Goal: Task Accomplishment & Management: Complete application form

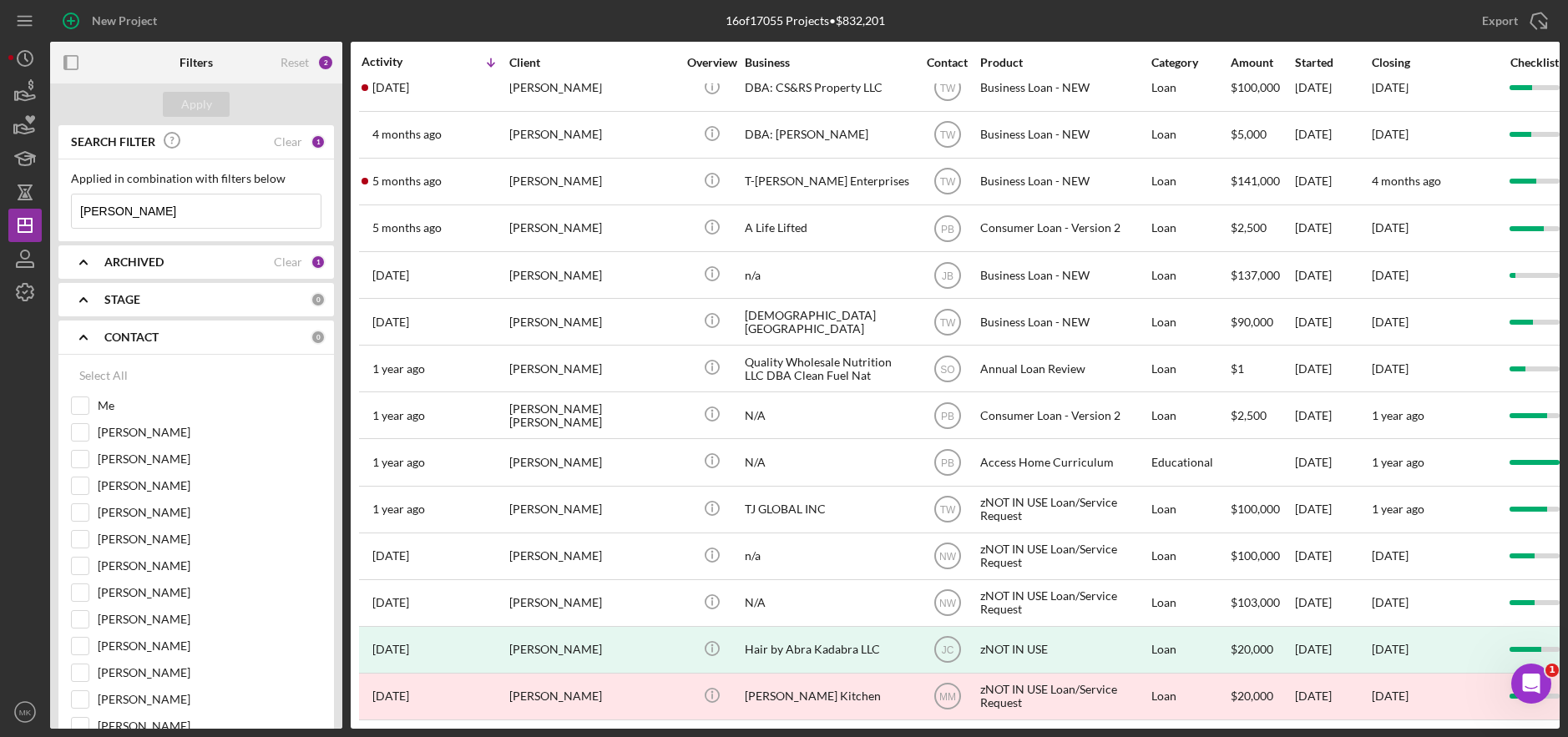
click at [121, 216] on input "[PERSON_NAME]" at bounding box center [196, 211] width 249 height 34
drag, startPoint x: 121, startPoint y: 216, endPoint x: 60, endPoint y: 206, distance: 61.8
click at [60, 206] on div "Applied in combination with filters below Ali Icon/Menu Close" at bounding box center [196, 200] width 275 height 82
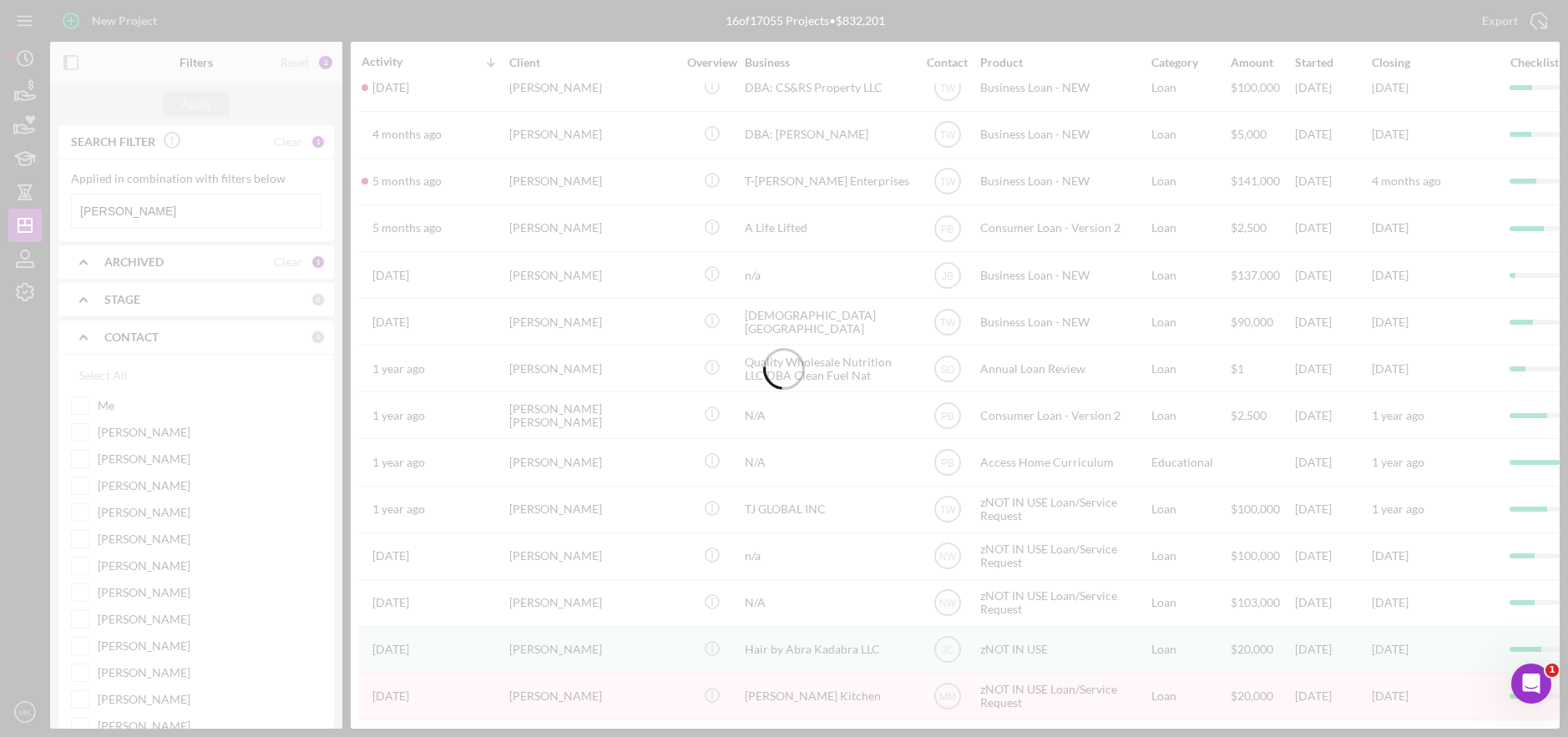
type input "[PERSON_NAME]"
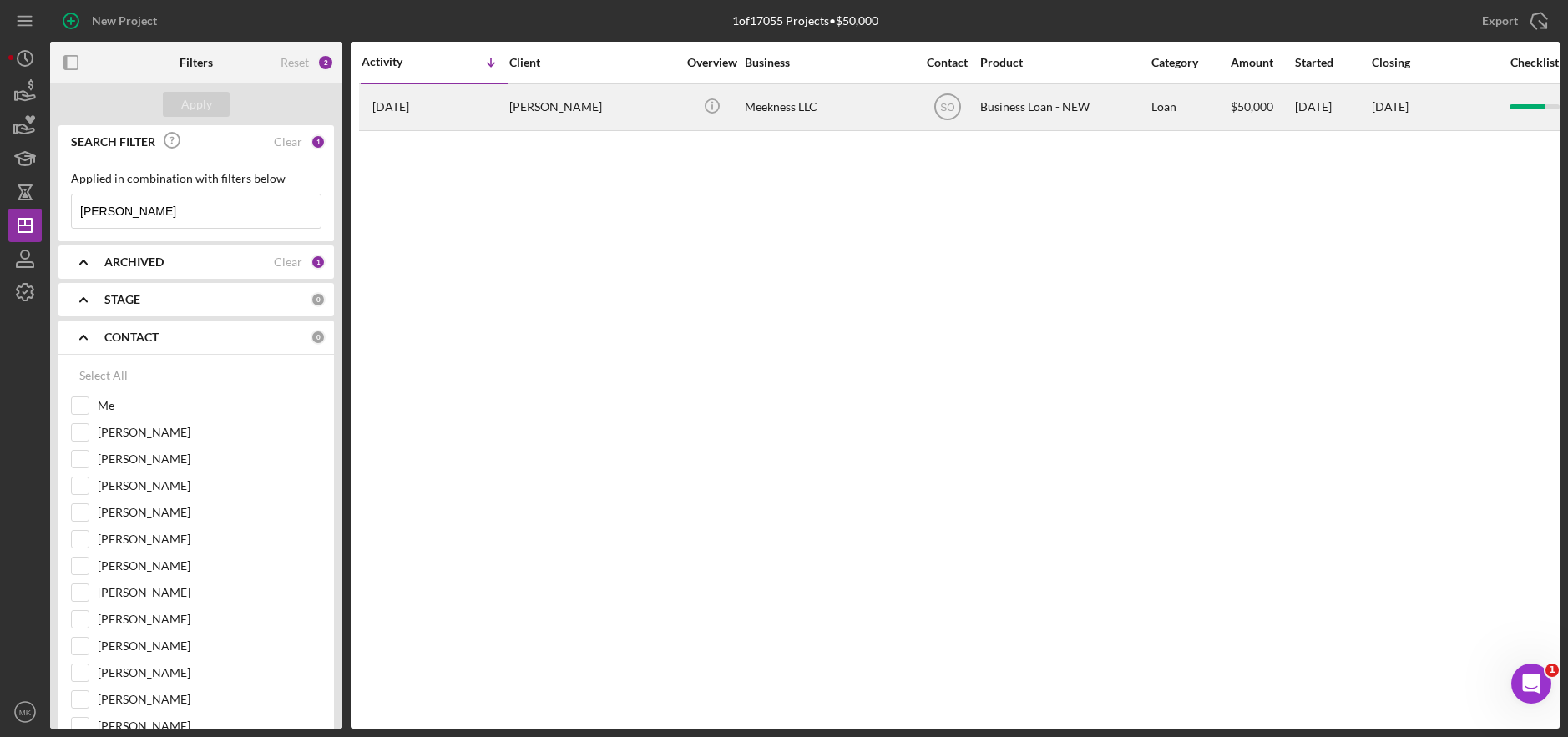
click at [567, 104] on div "[PERSON_NAME]" at bounding box center [592, 107] width 167 height 44
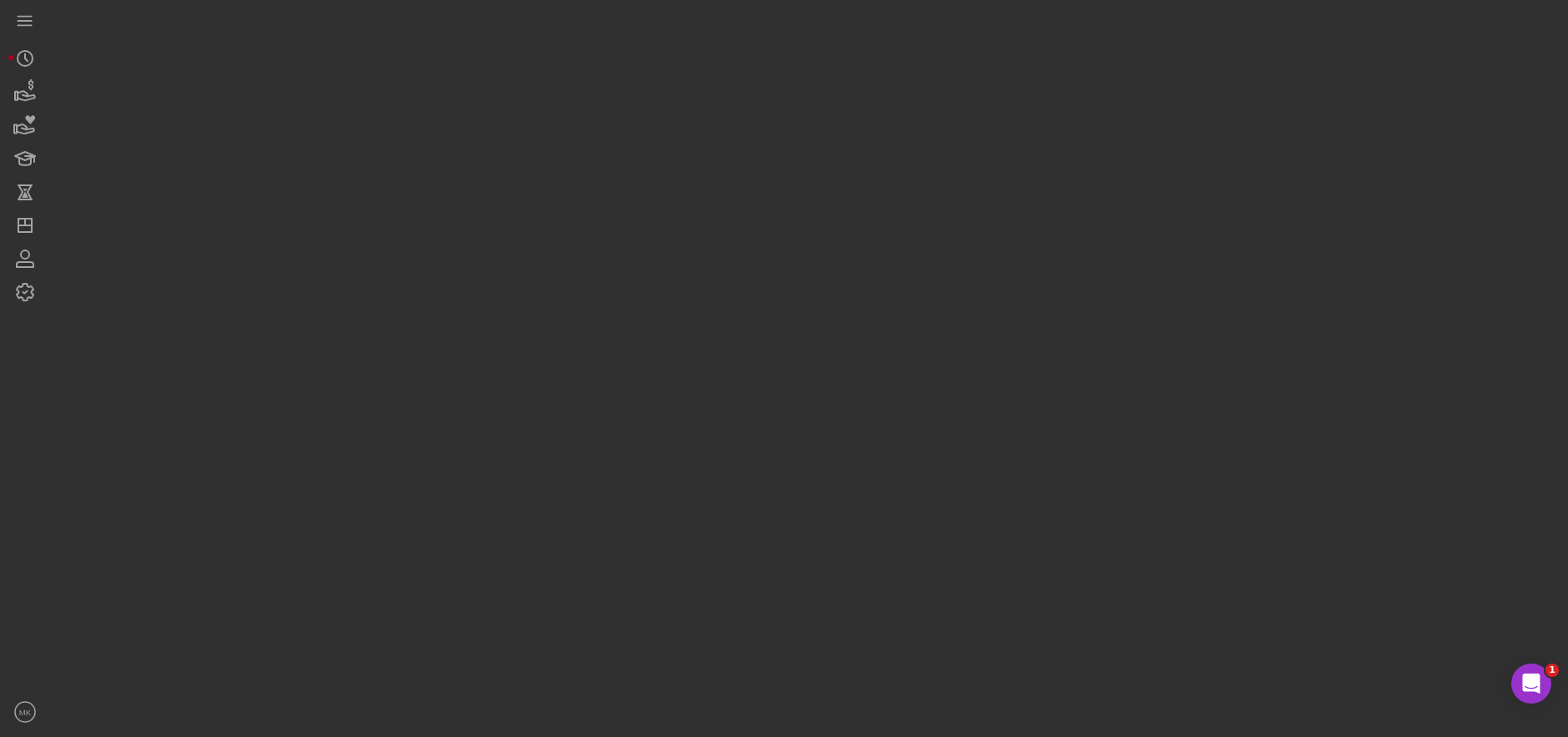
click at [567, 104] on div at bounding box center [804, 364] width 1509 height 729
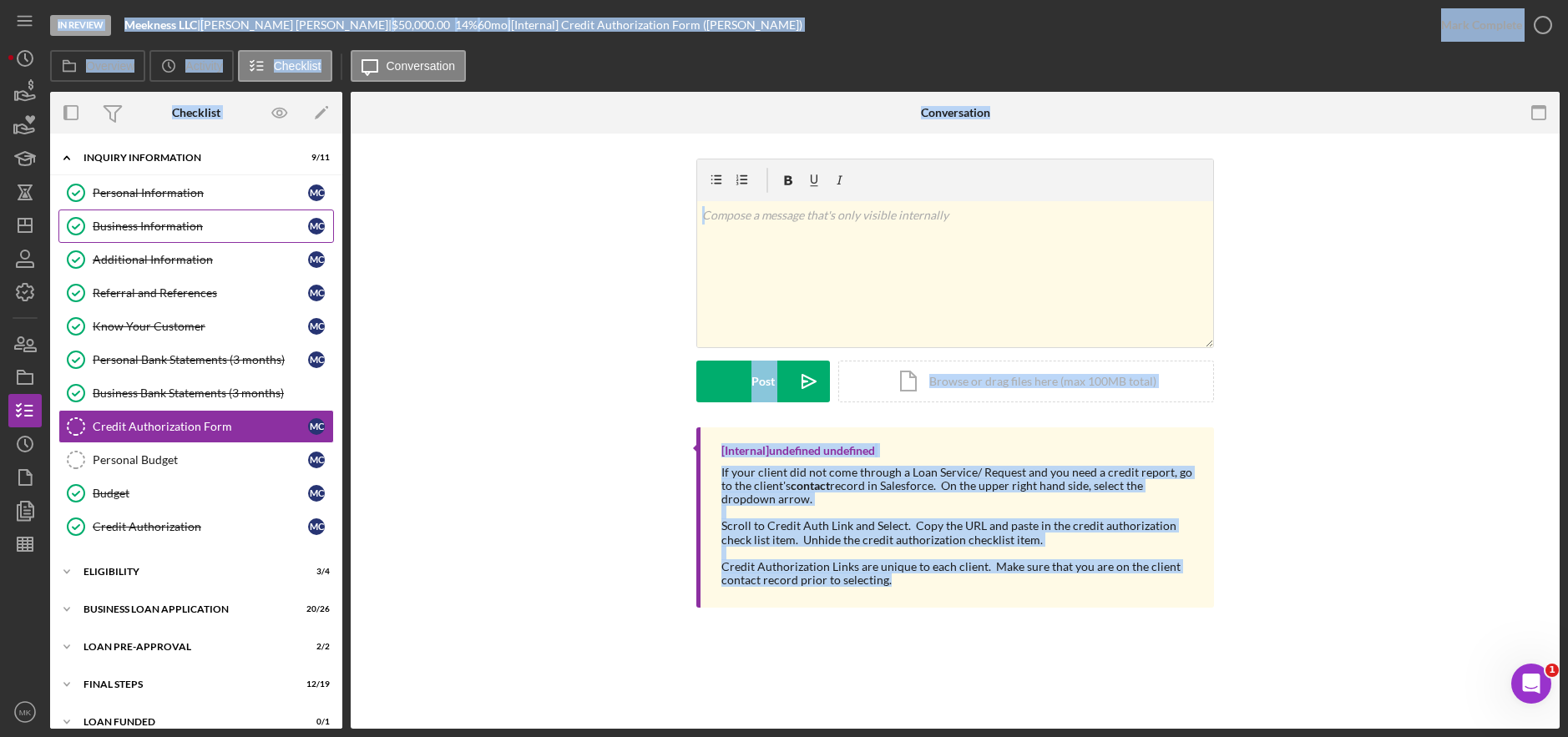
click at [162, 223] on div "Business Information" at bounding box center [200, 225] width 216 height 13
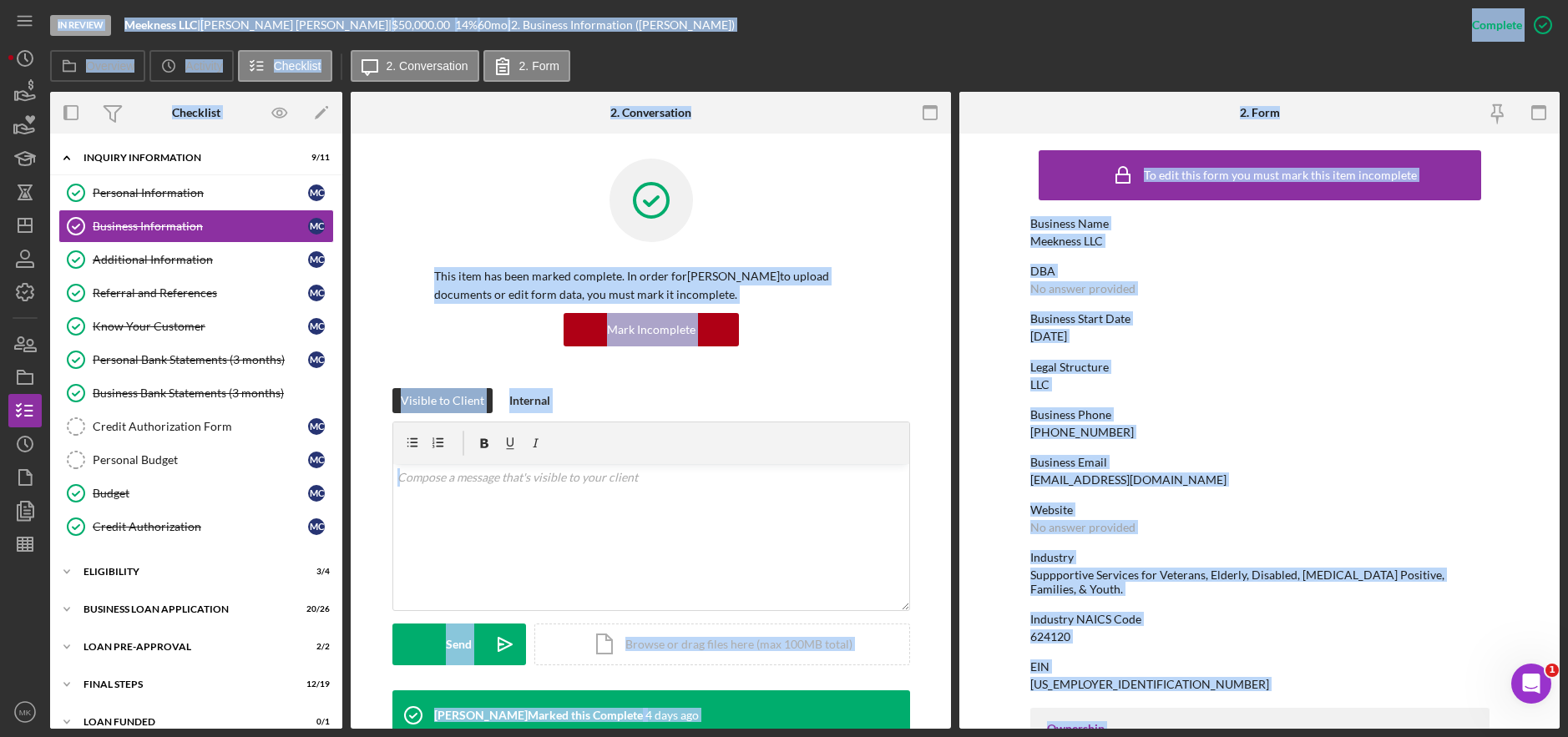
click at [1297, 423] on div "Business Phone [PHONE_NUMBER]" at bounding box center [1260, 424] width 459 height 31
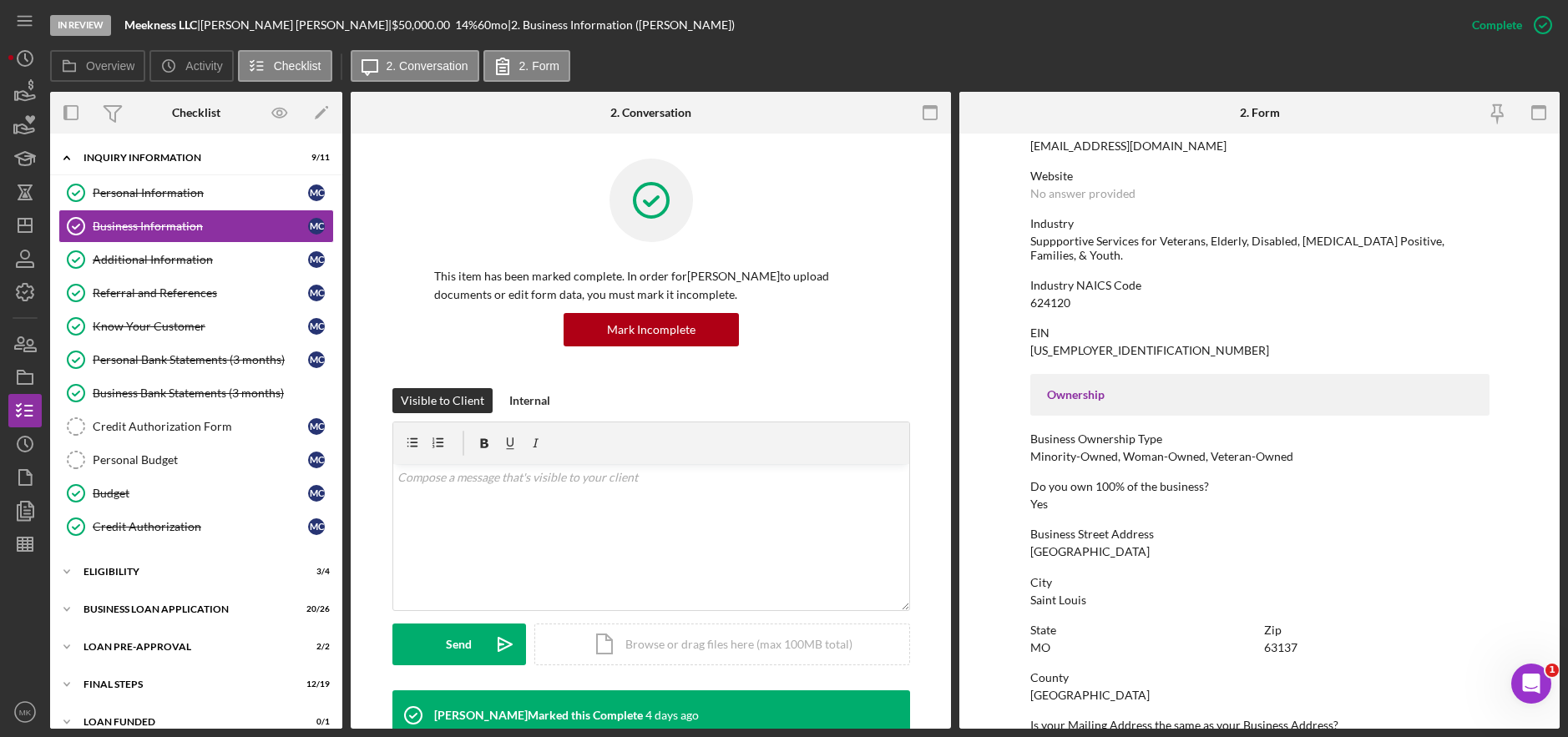
scroll to position [418, 0]
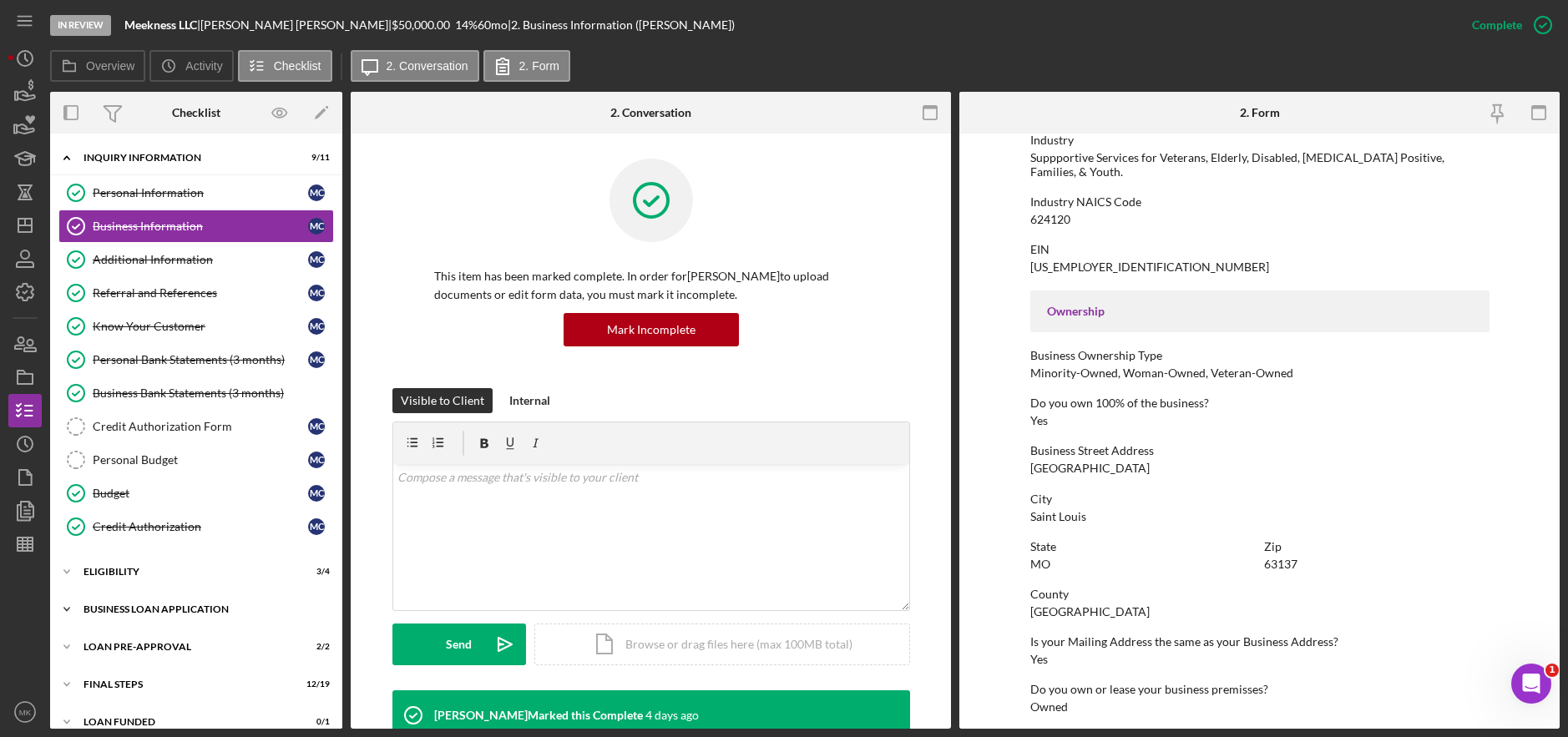
click at [198, 602] on div "Icon/Expander BUSINESS LOAN APPLICATION 20 / 26" at bounding box center [196, 609] width 293 height 34
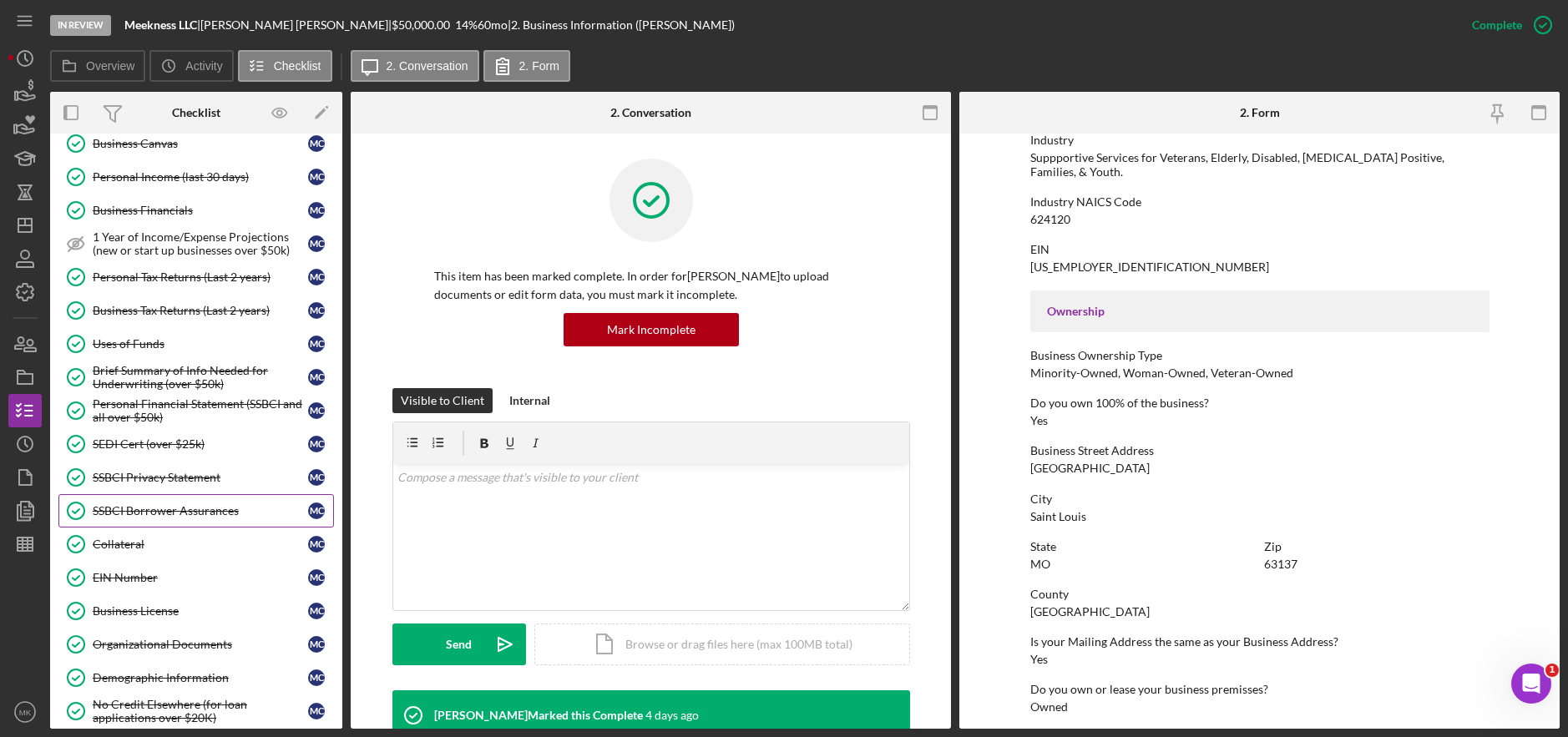
scroll to position [584, 0]
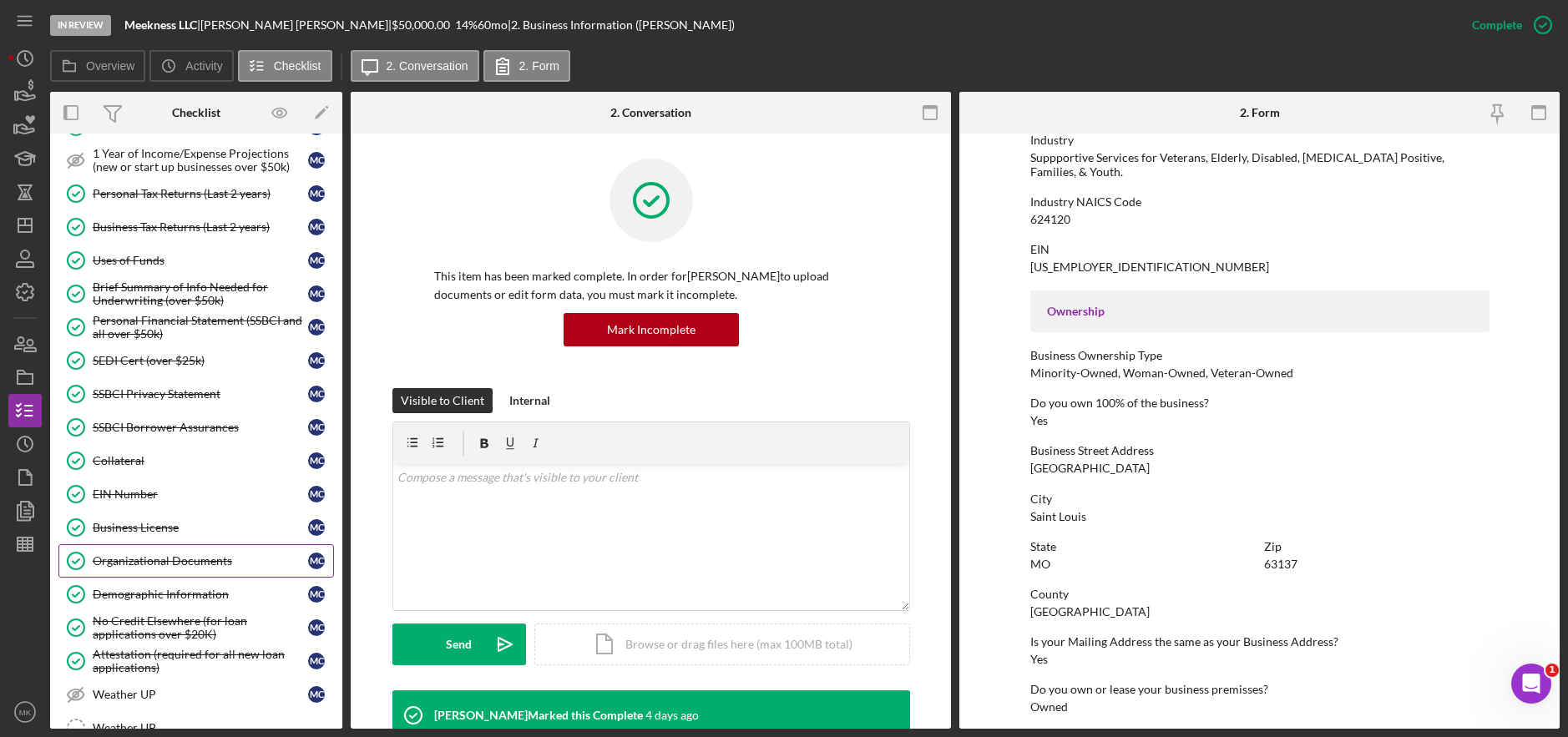
click at [212, 551] on link "Organizational Documents Organizational Documents M C" at bounding box center [196, 561] width 275 height 34
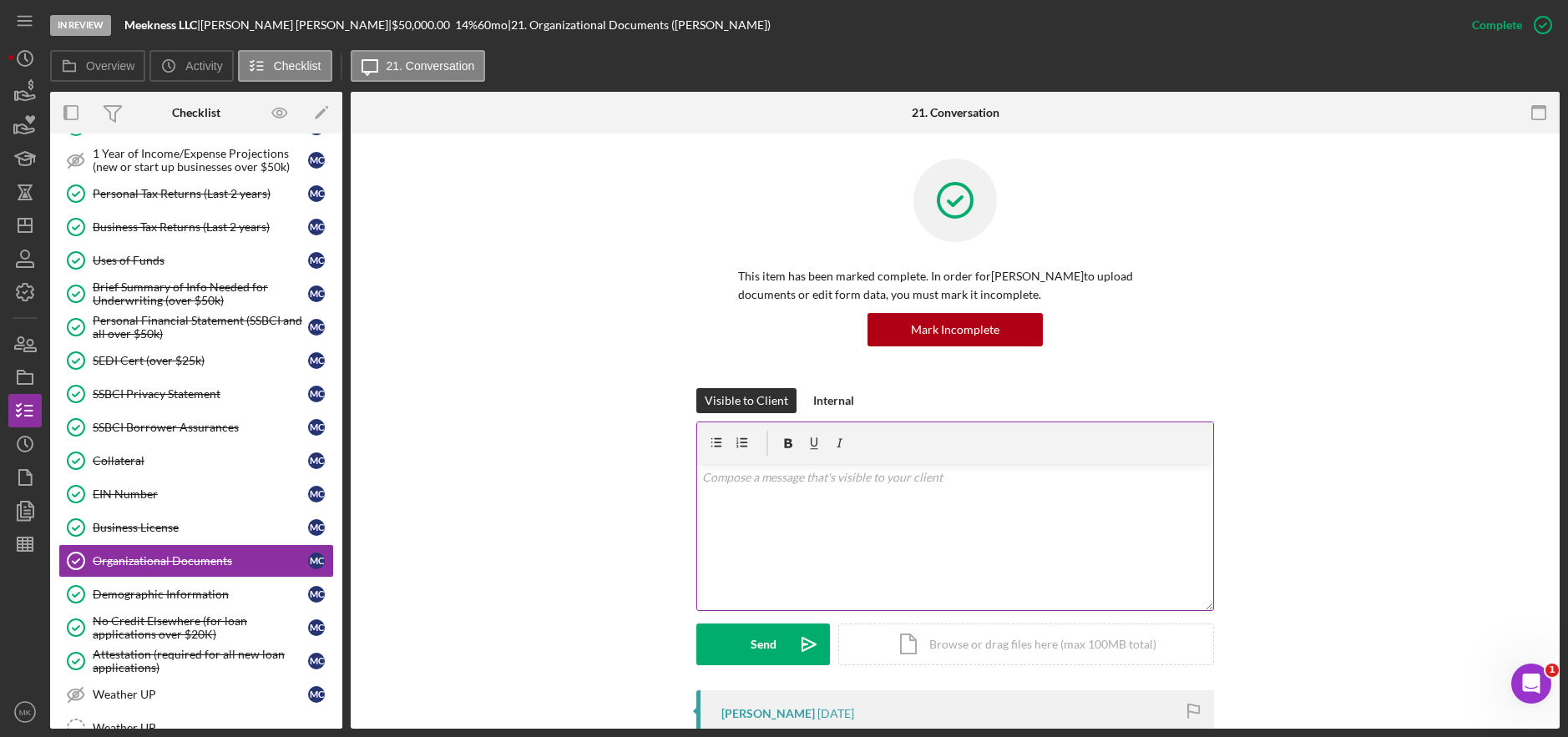
scroll to position [334, 0]
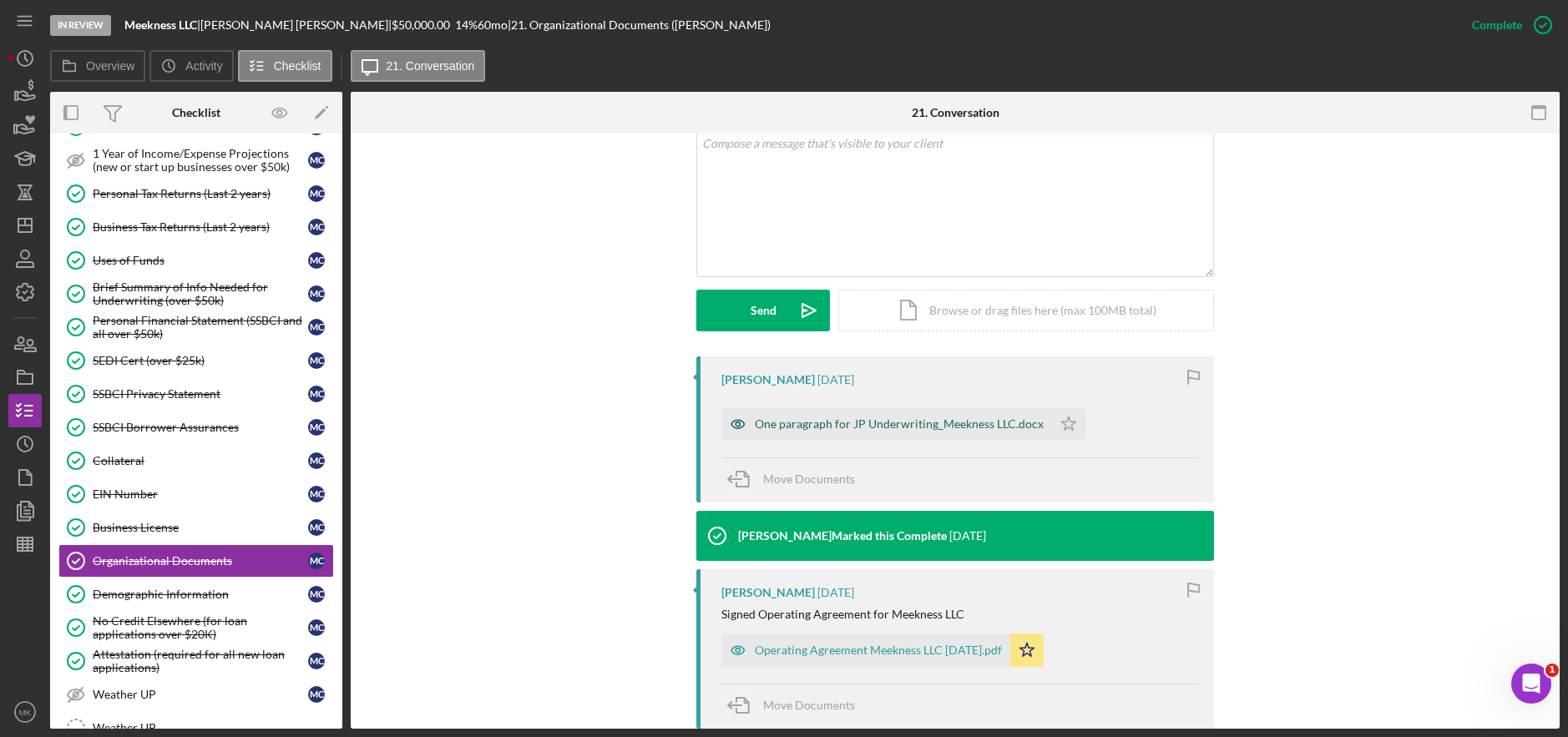
click at [886, 421] on div "One paragraph for JP Underwriting_Meekness LLC.docx" at bounding box center [899, 424] width 289 height 13
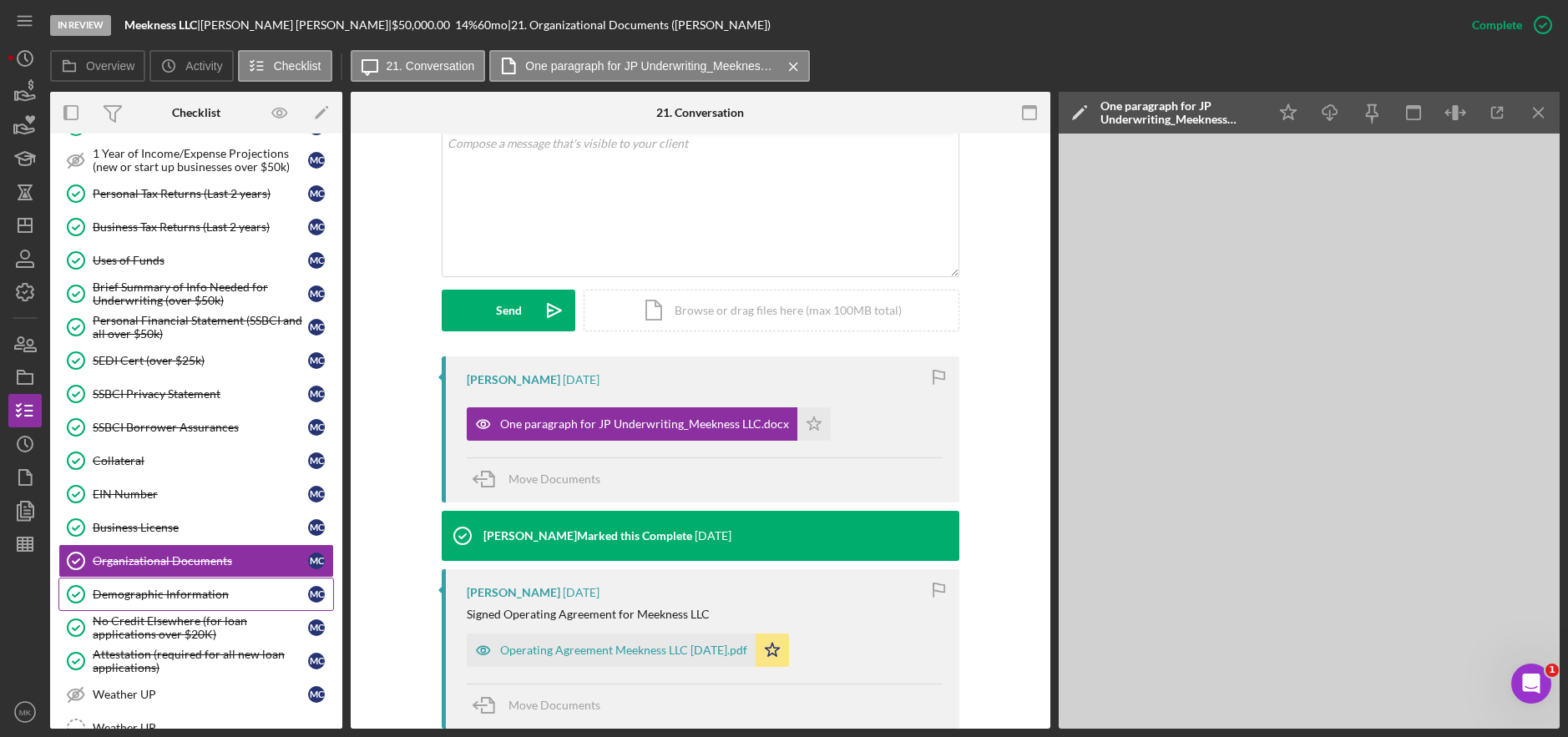
click at [120, 596] on div "Demographic Information" at bounding box center [200, 594] width 216 height 13
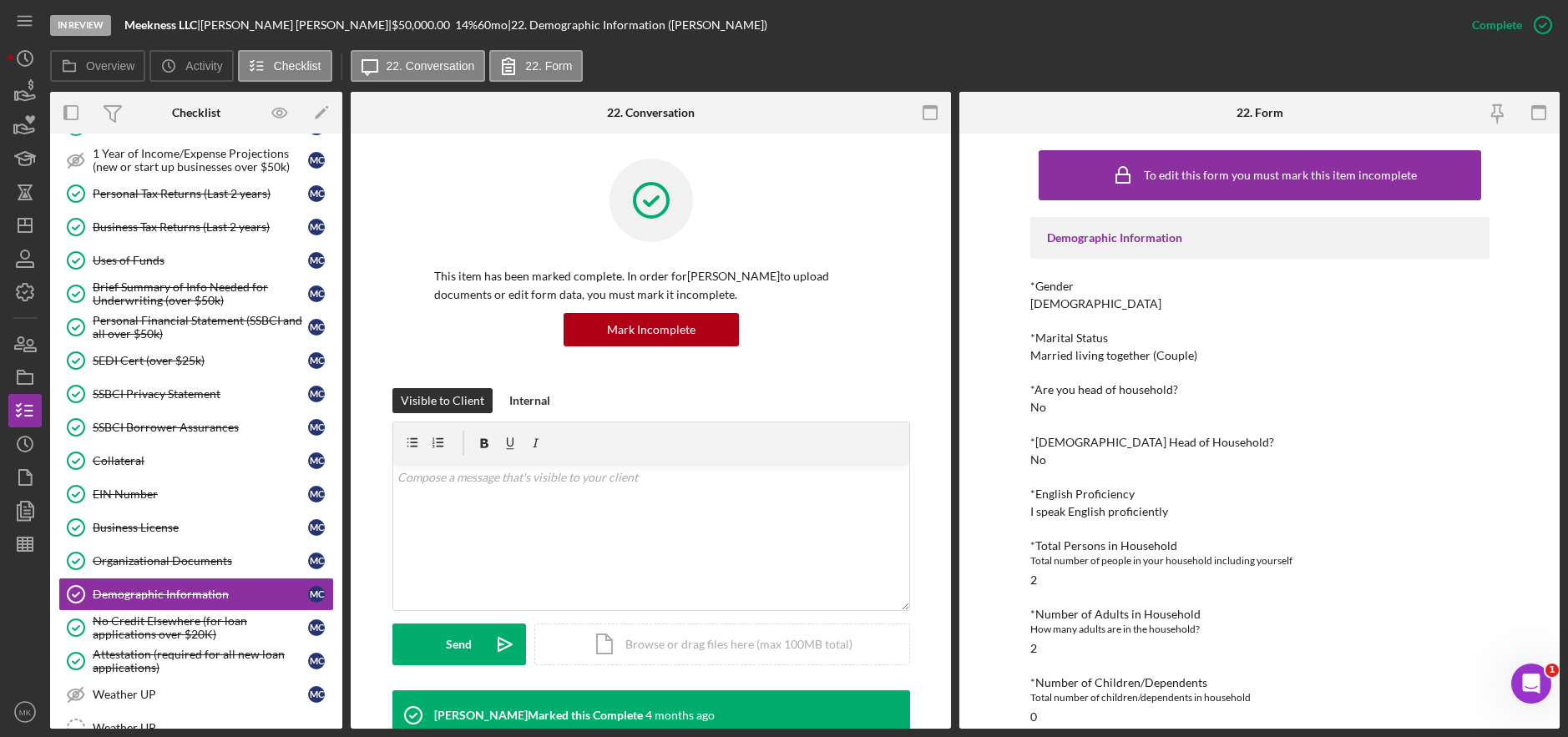
scroll to position [334, 0]
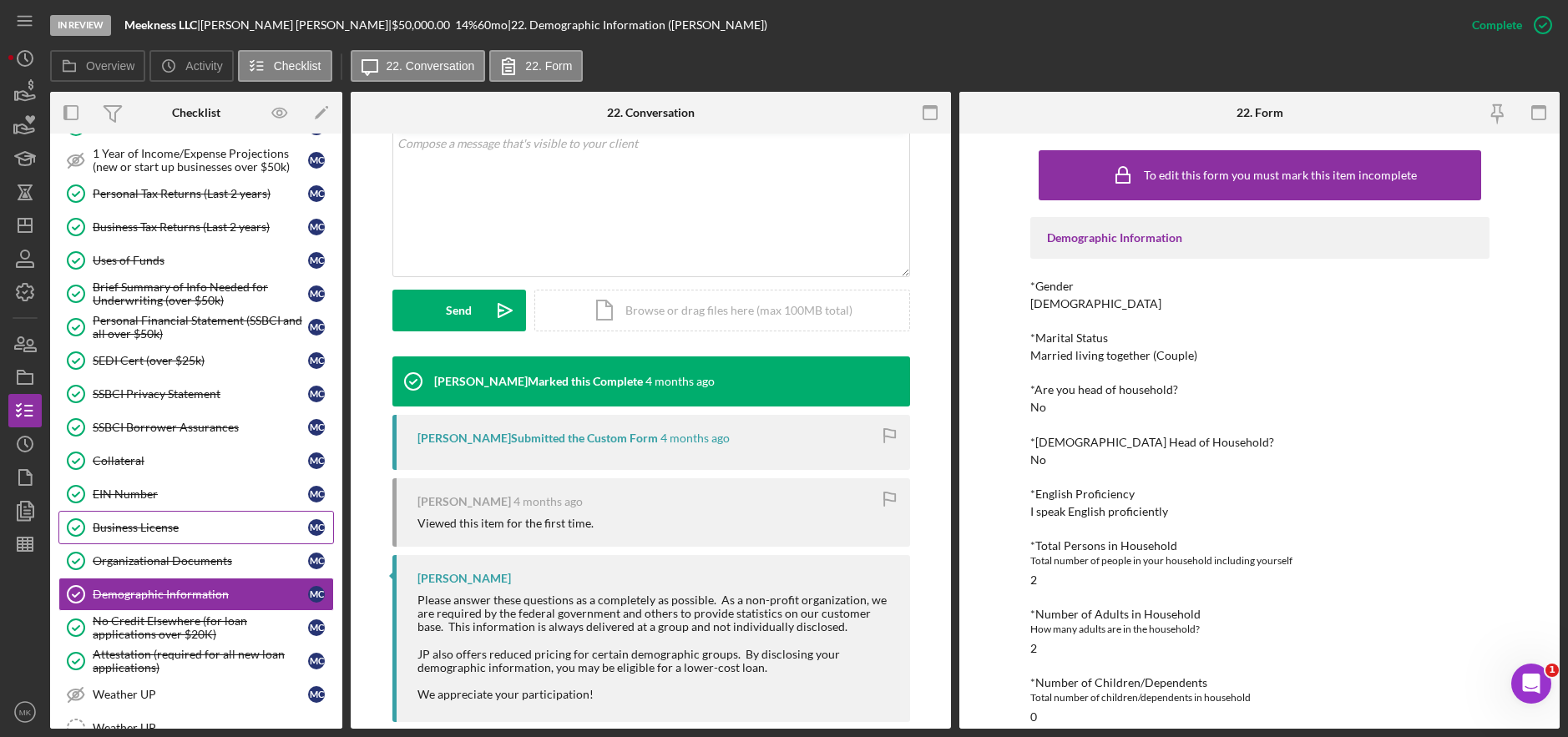
click at [168, 529] on div "Business License" at bounding box center [200, 527] width 216 height 13
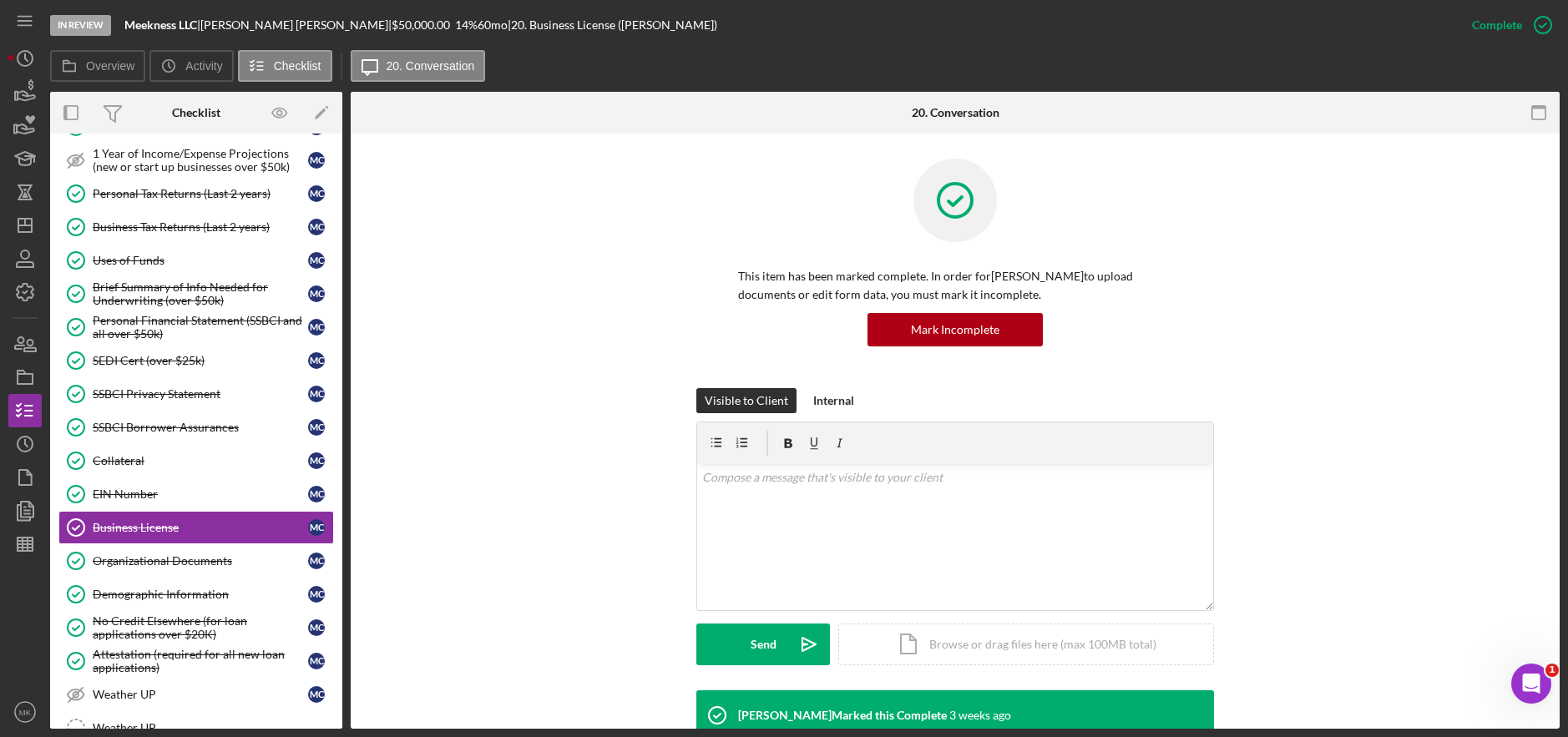
scroll to position [126, 0]
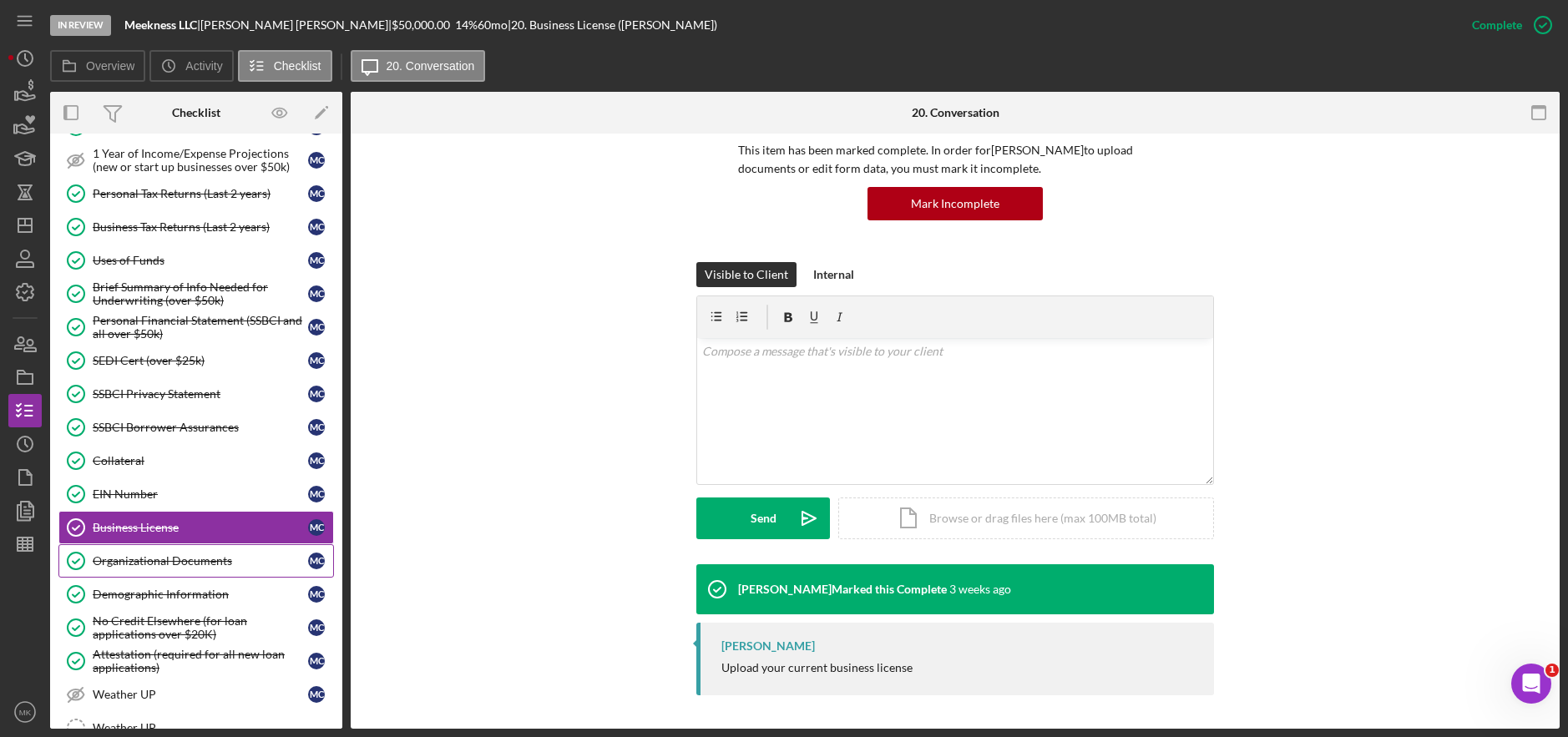
click at [166, 554] on div "Organizational Documents" at bounding box center [200, 560] width 216 height 13
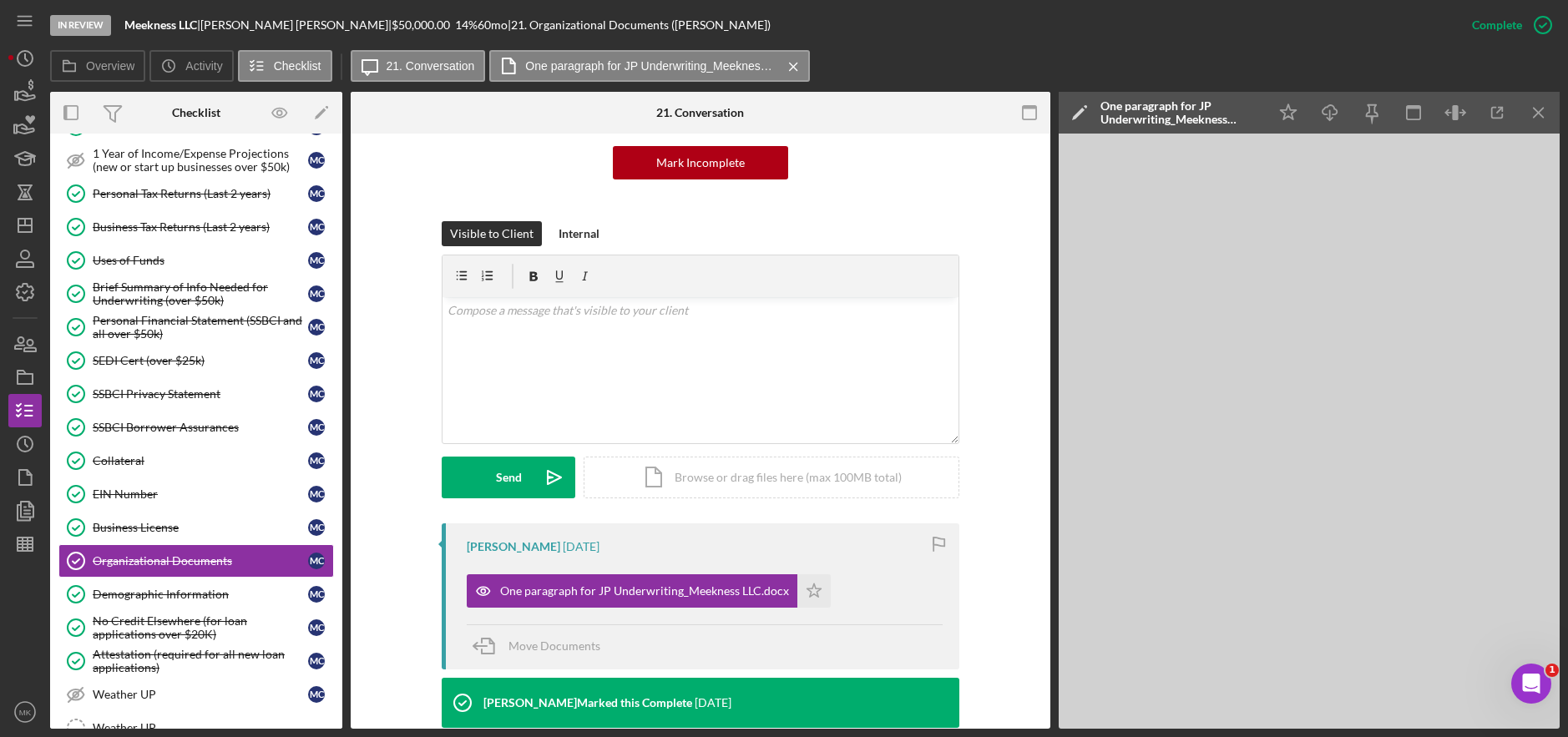
scroll to position [418, 0]
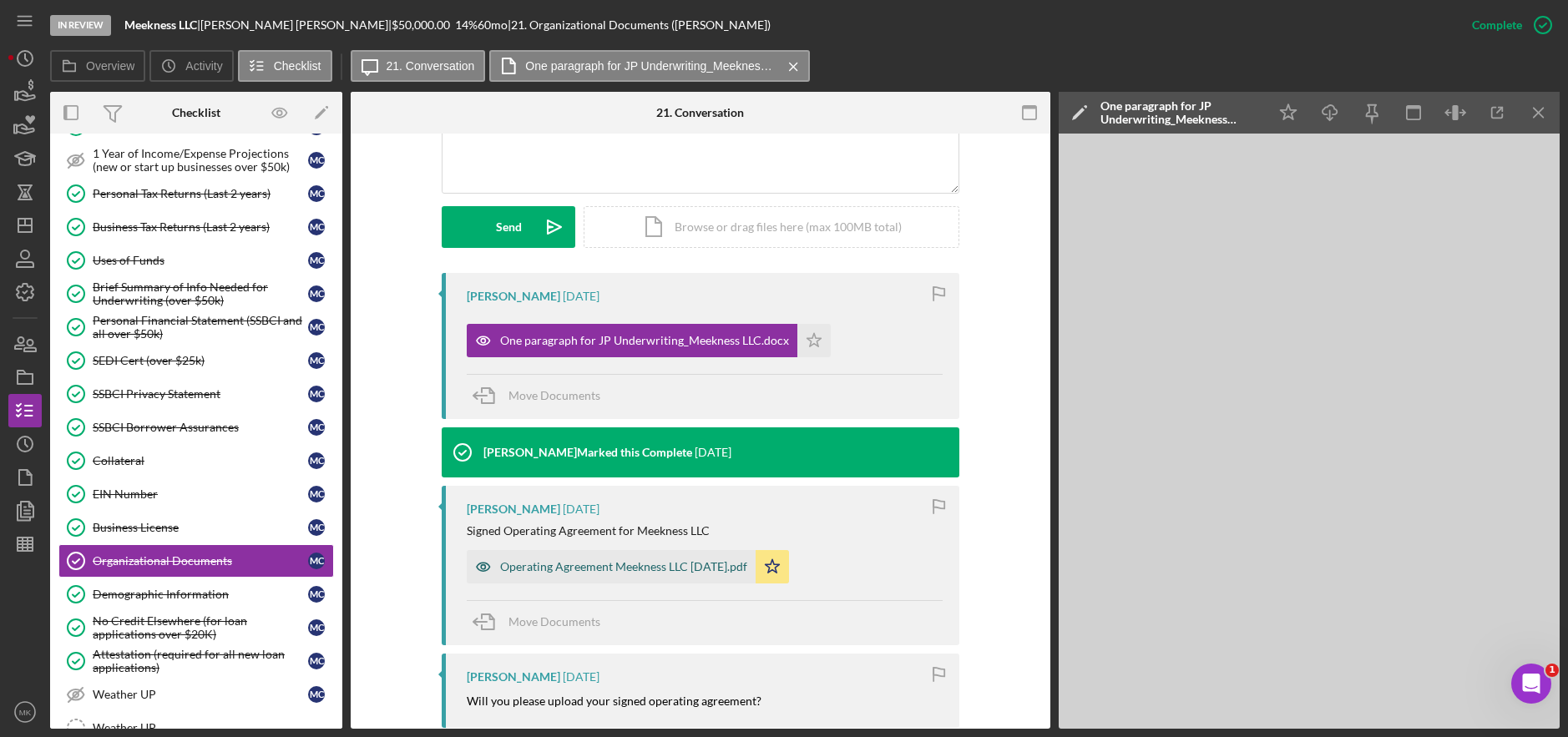
click at [717, 571] on div "Operating Agreement Meekness LLC [DATE].pdf" at bounding box center [623, 566] width 247 height 13
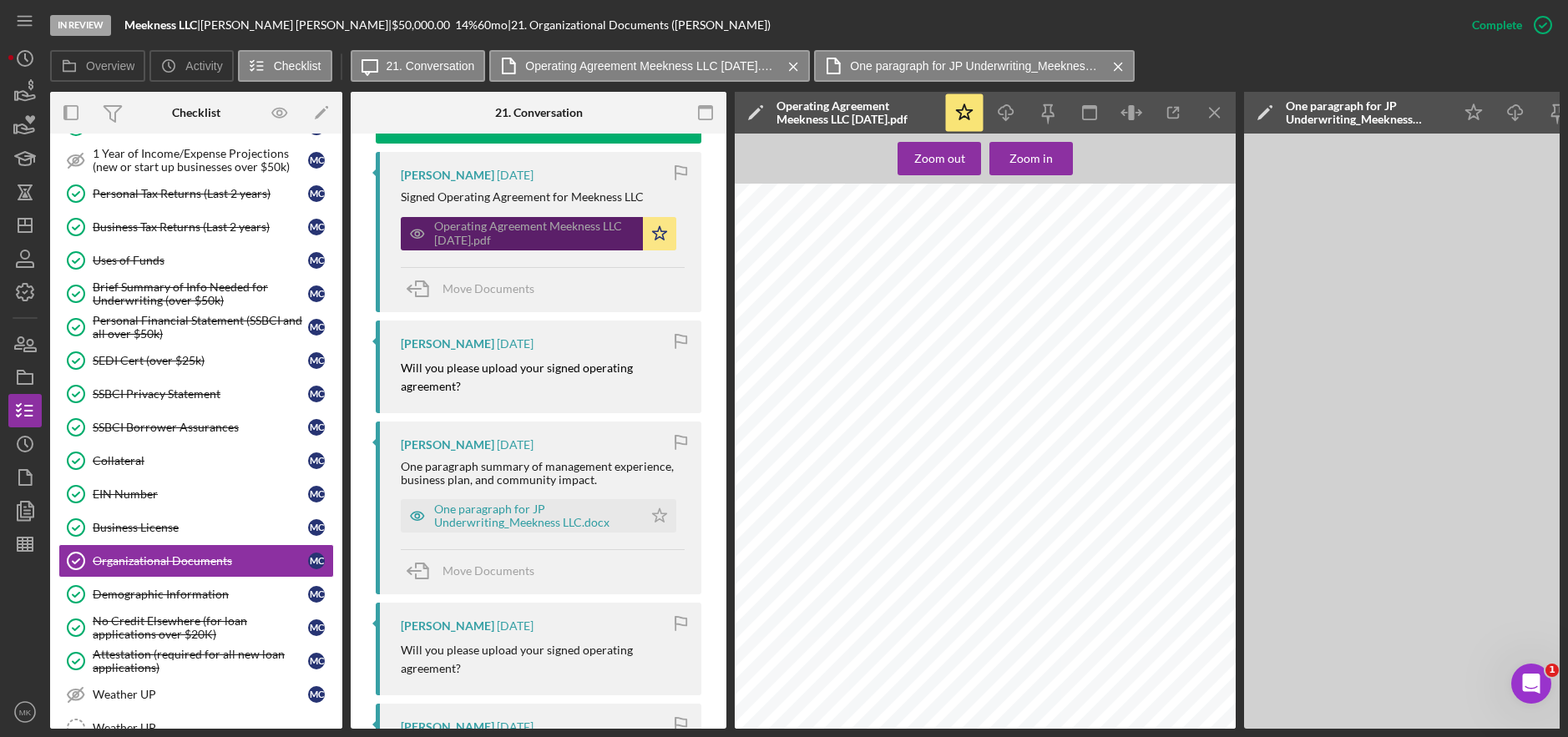
scroll to position [854, 0]
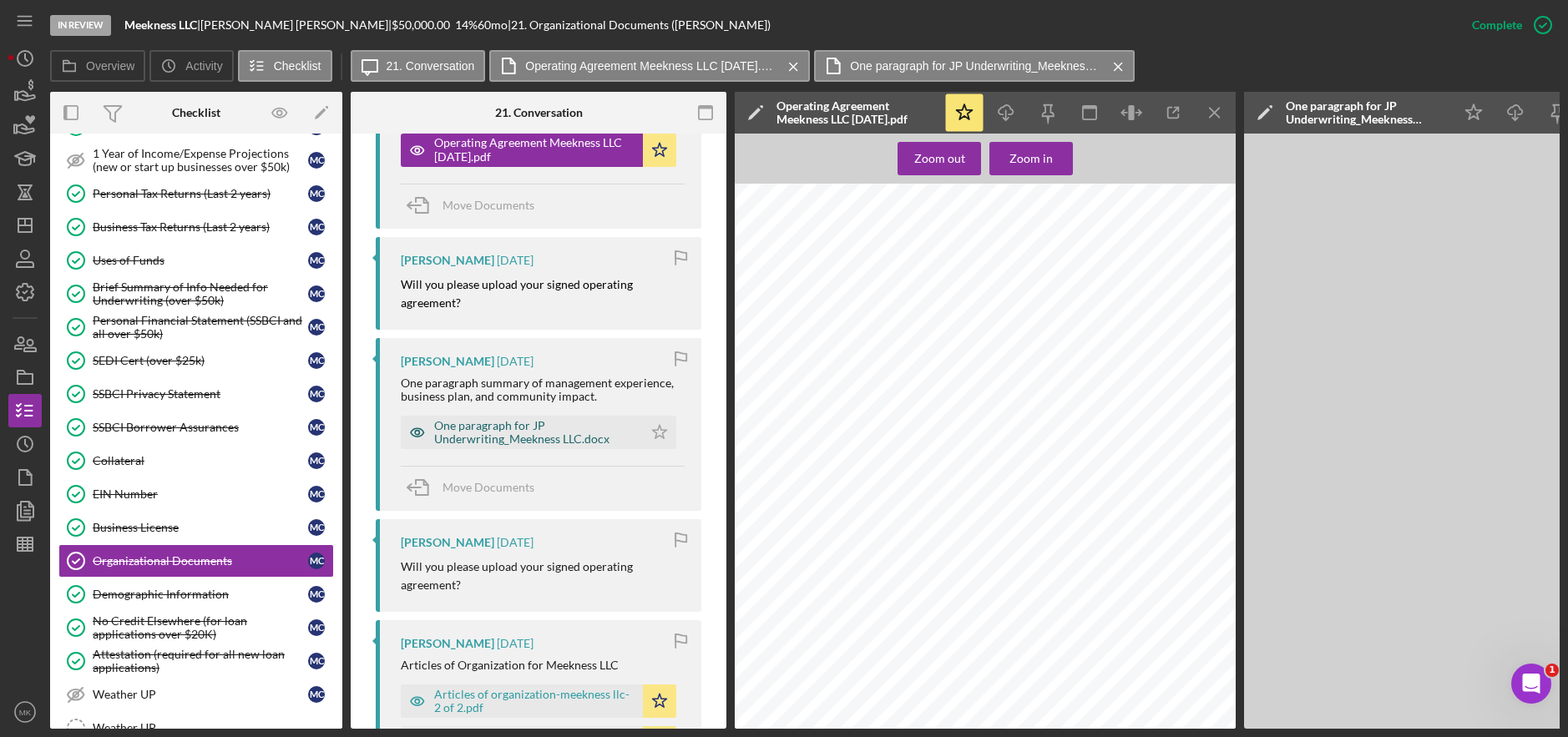
click at [549, 433] on div "One paragraph for JP Underwriting_Meekness LLC.docx" at bounding box center [534, 432] width 200 height 27
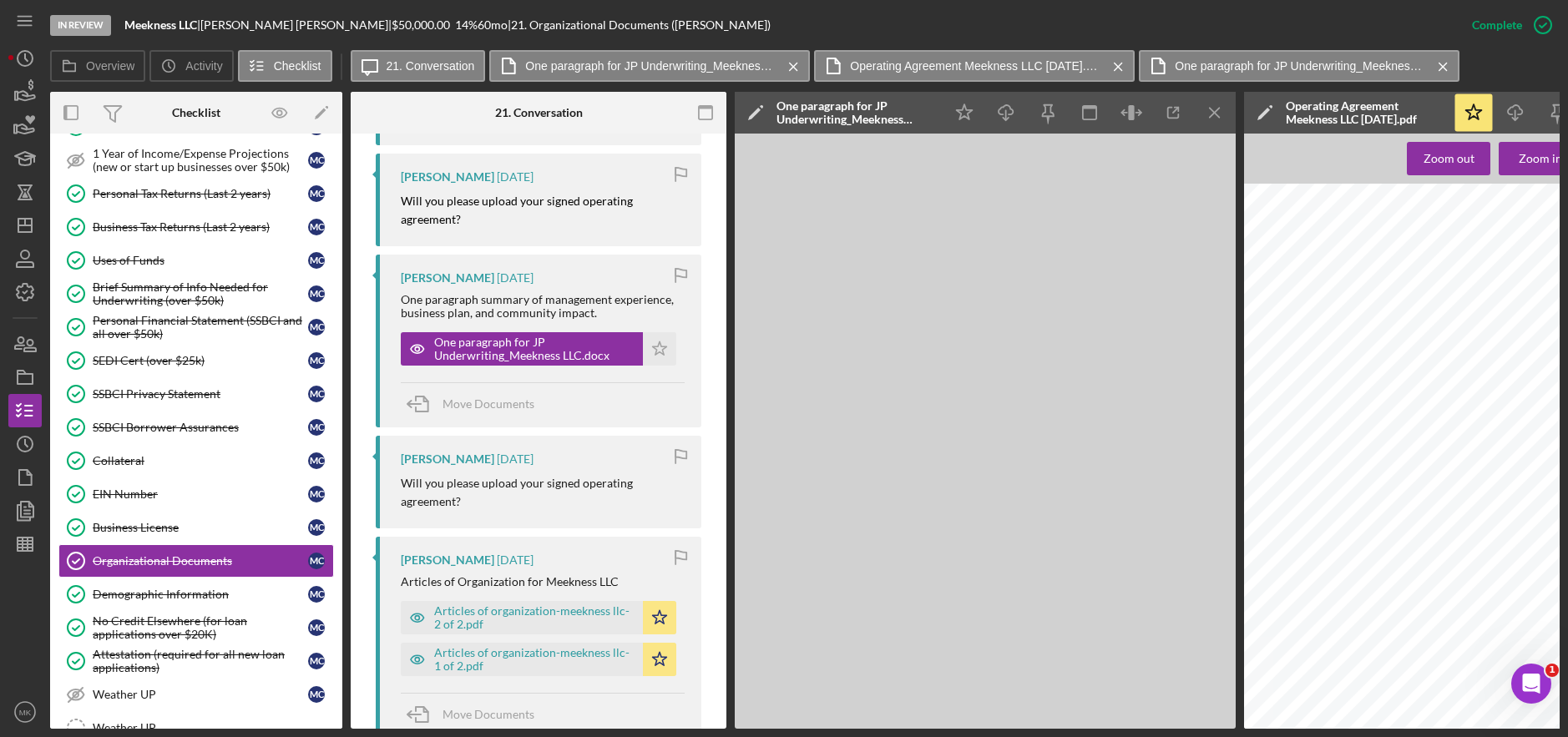
scroll to position [1020, 0]
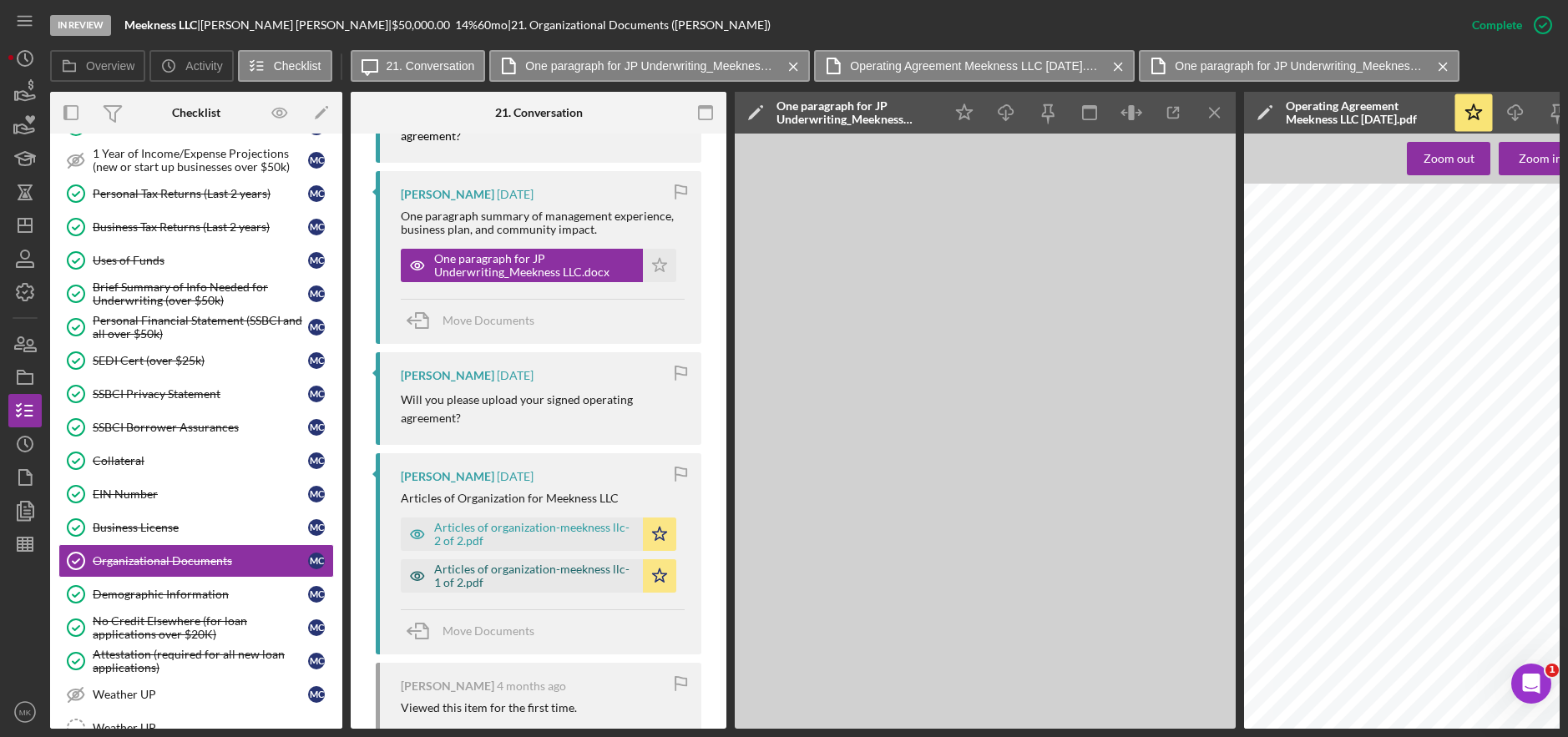
click at [578, 586] on div "Articles of organization-meekness llc-1 of 2.pdf" at bounding box center [534, 576] width 200 height 27
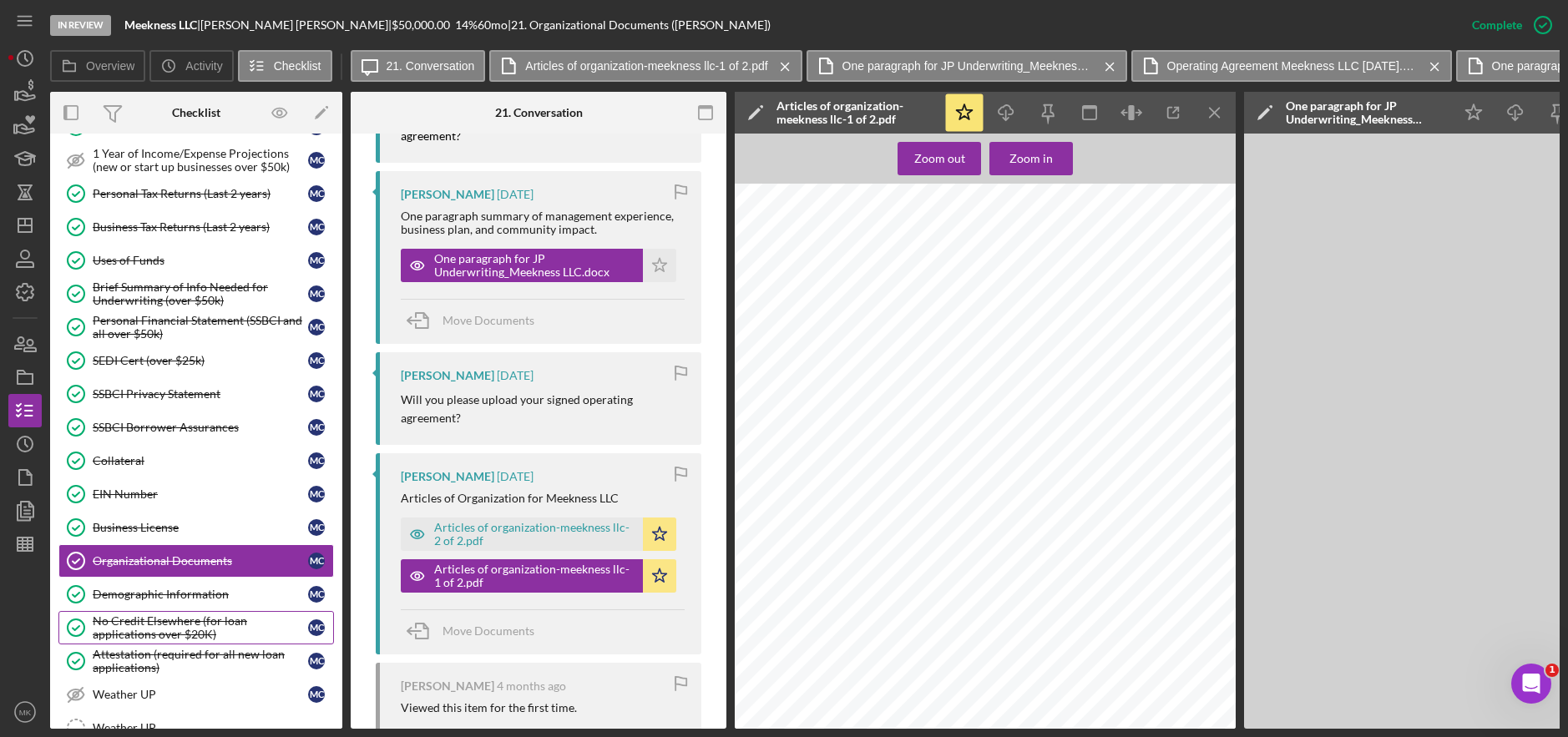
scroll to position [902, 0]
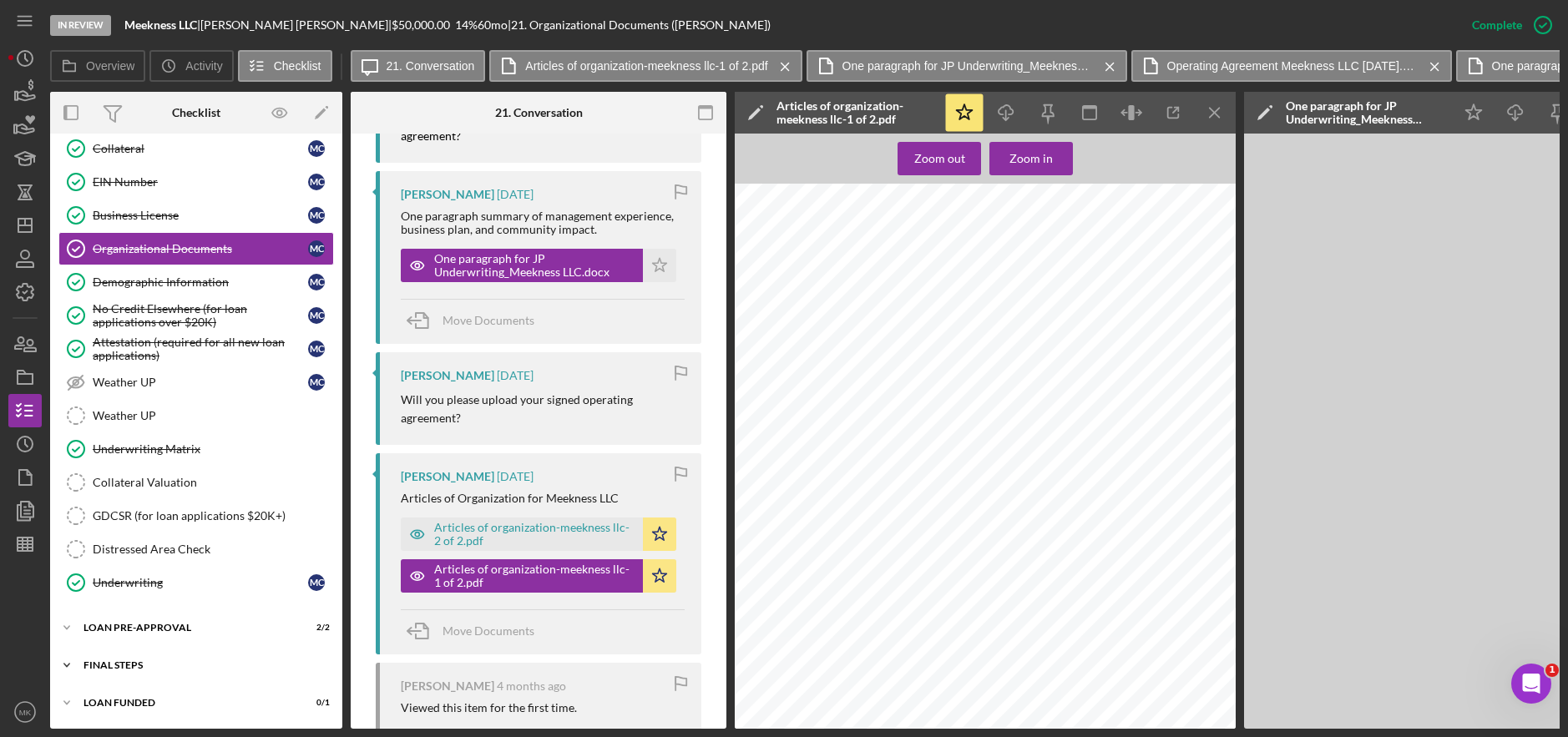
click at [191, 661] on div "FINAL STEPS" at bounding box center [203, 665] width 238 height 10
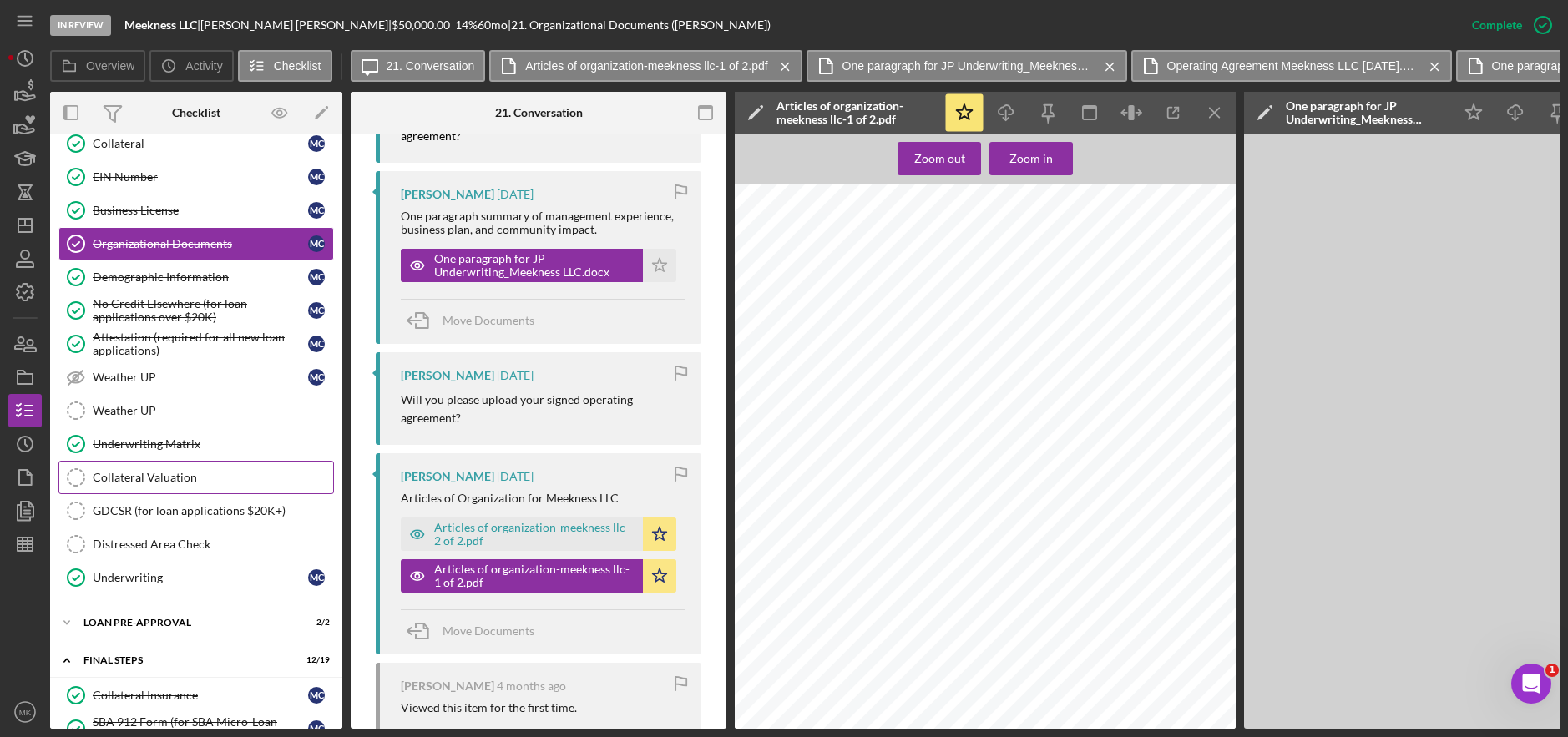
click at [183, 465] on link "Collateral Valuation Collateral Valuation" at bounding box center [196, 477] width 275 height 34
